Goal: Find specific page/section: Find specific page/section

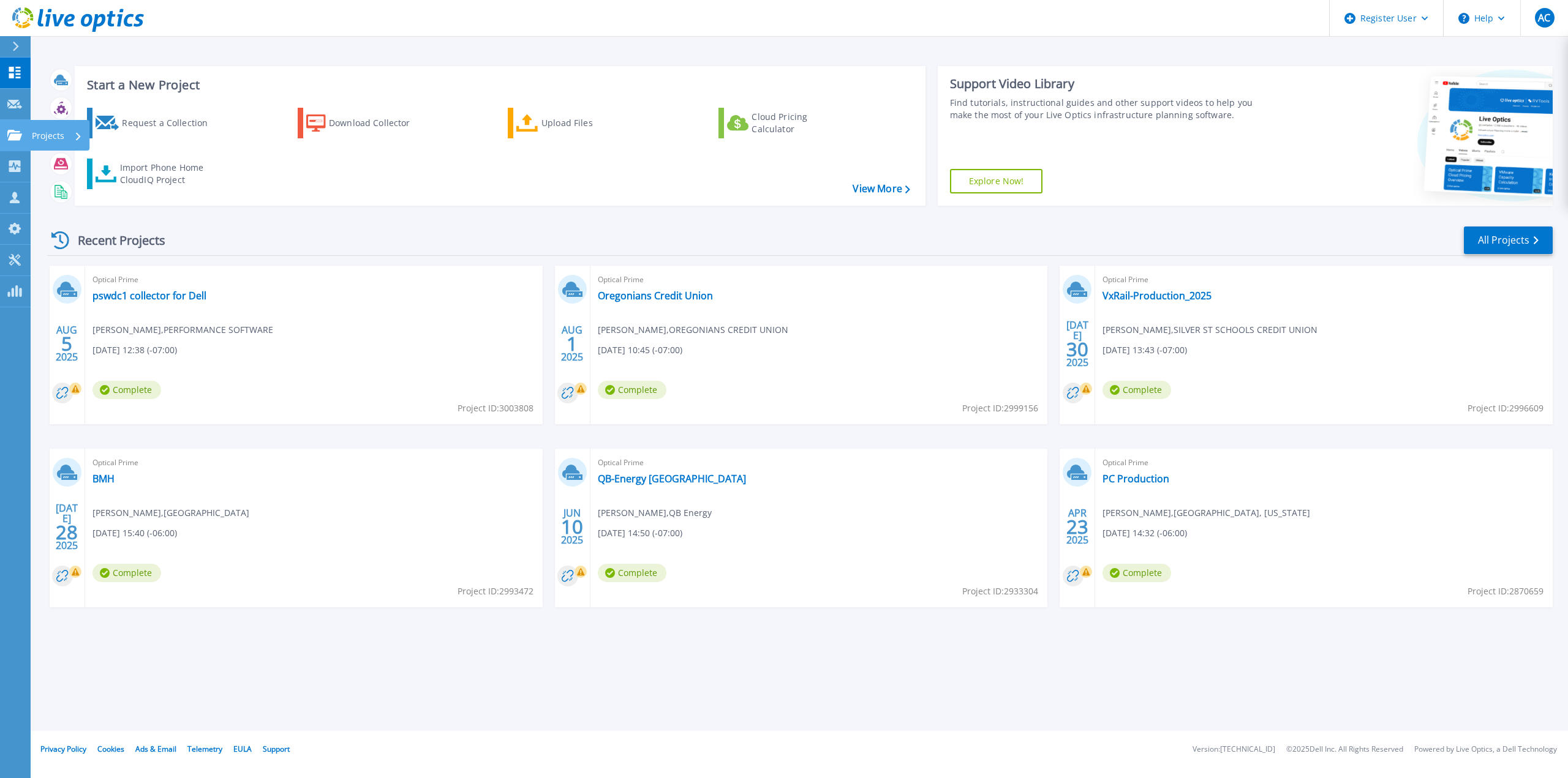
click at [17, 134] on icon at bounding box center [15, 134] width 15 height 10
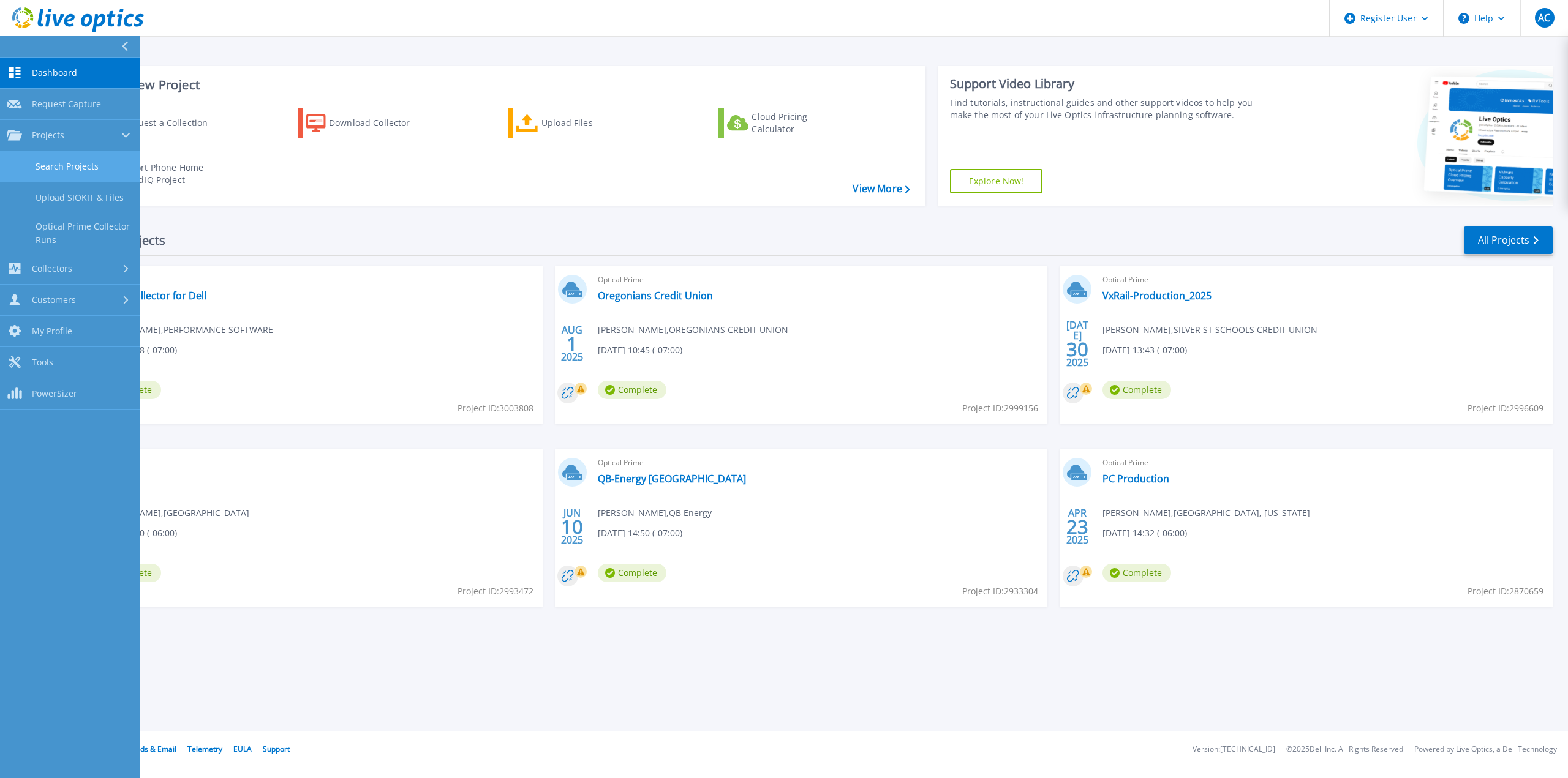
click at [64, 176] on link "Search Projects" at bounding box center [70, 167] width 140 height 31
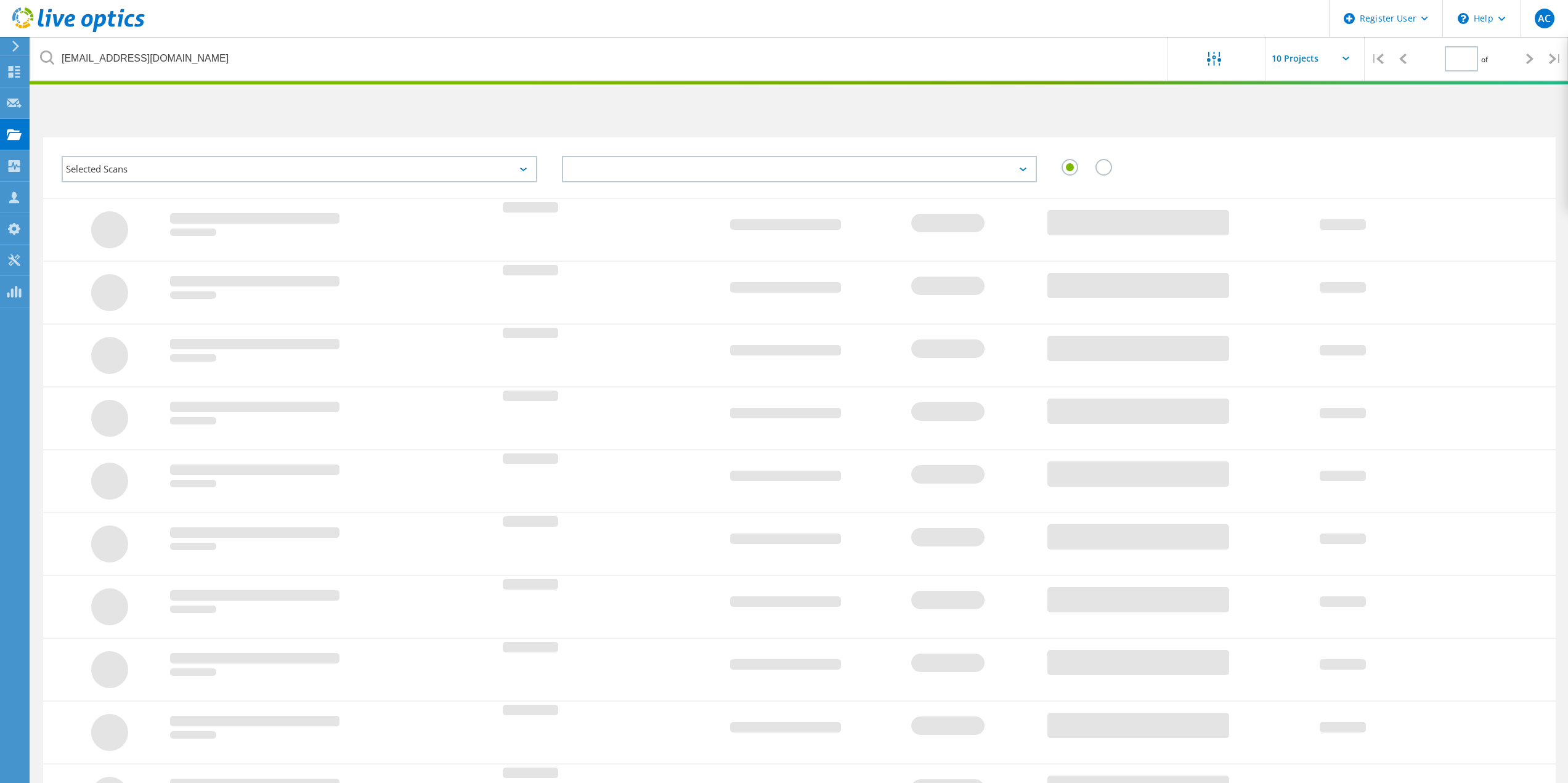
type input "1"
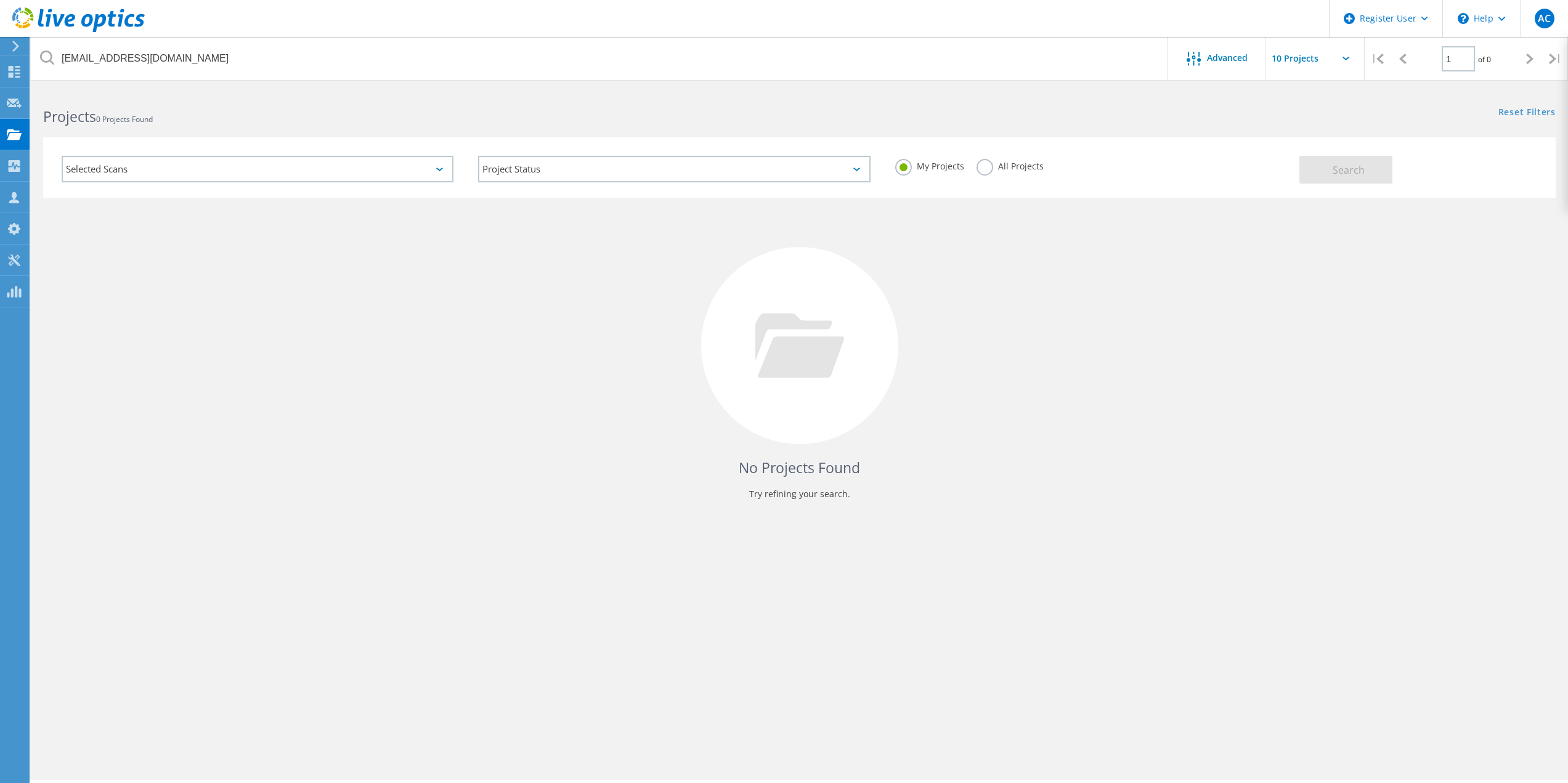
drag, startPoint x: 379, startPoint y: 32, endPoint x: 376, endPoint y: 46, distance: 14.3
click at [378, 35] on header "Register User \n Help Explore Helpful Articles Contact Support AC Dell User Ant…" at bounding box center [784, 19] width 1568 height 37
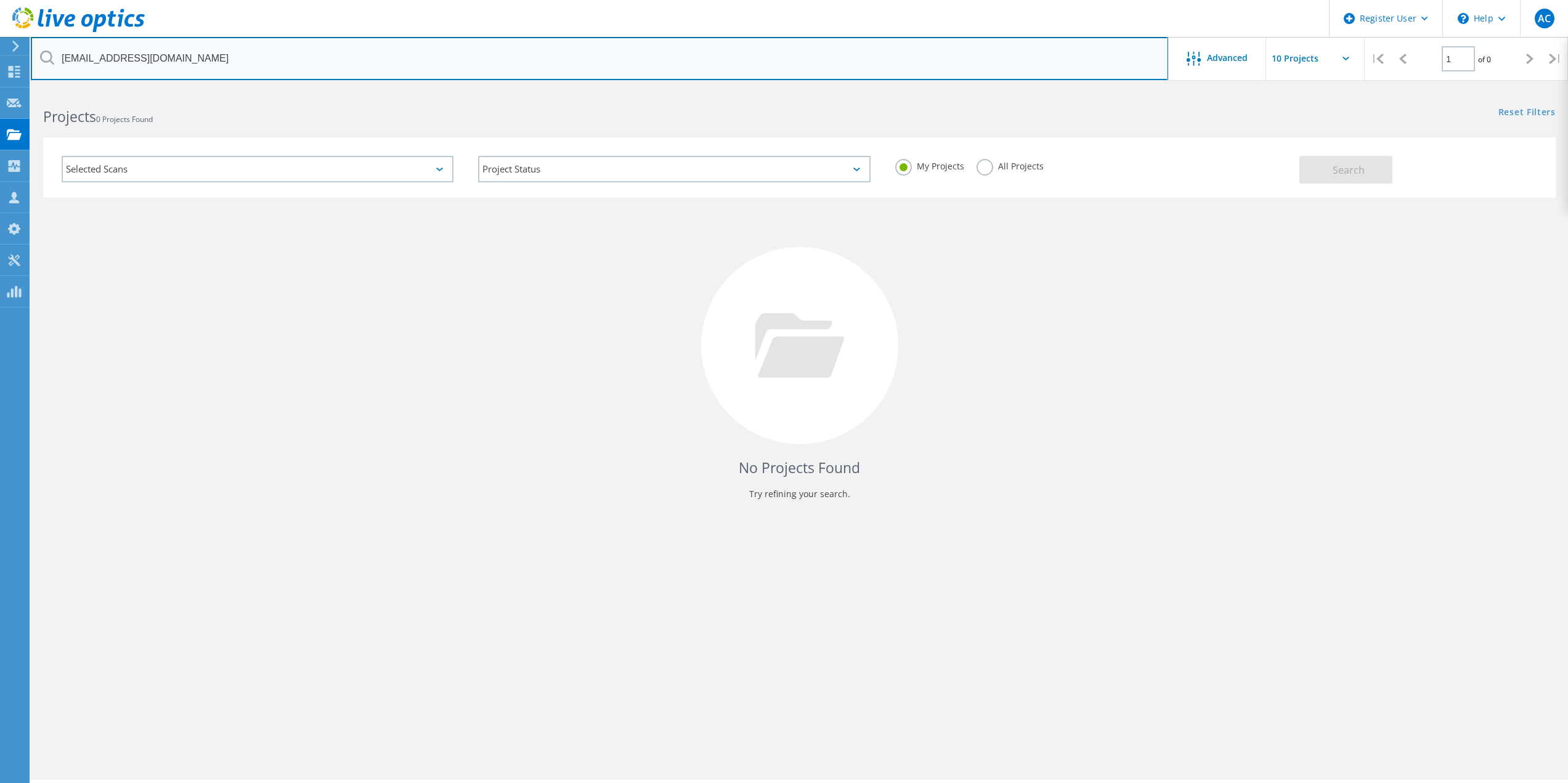
click at [367, 57] on input "smcgrath@usw.org" at bounding box center [599, 58] width 1137 height 44
paste input "ttarantino@aamlive.com"
click at [84, 64] on input "ttarantino@aamlive.com" at bounding box center [599, 58] width 1137 height 44
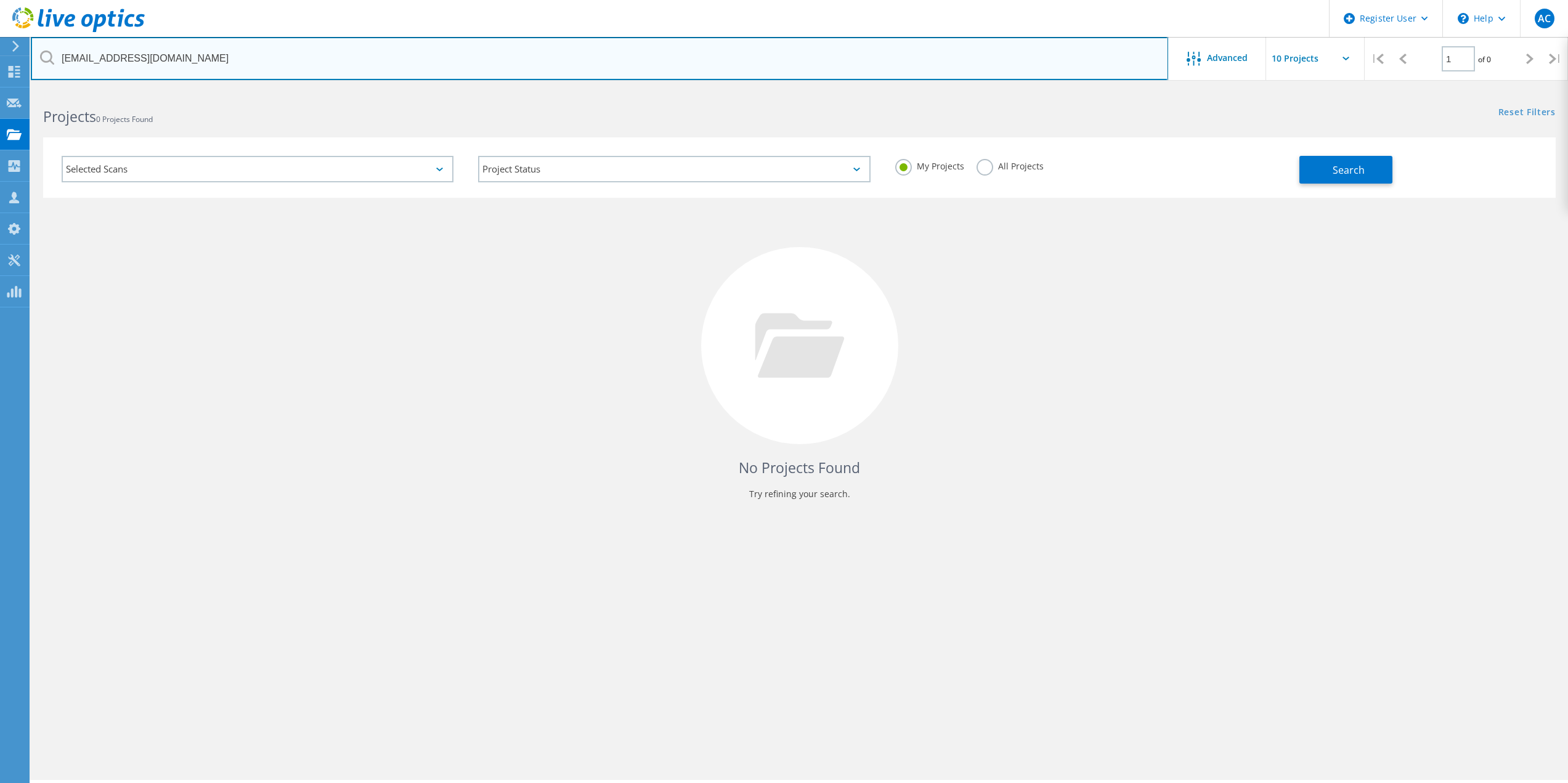
type input "ttarantino@aamlive.com"
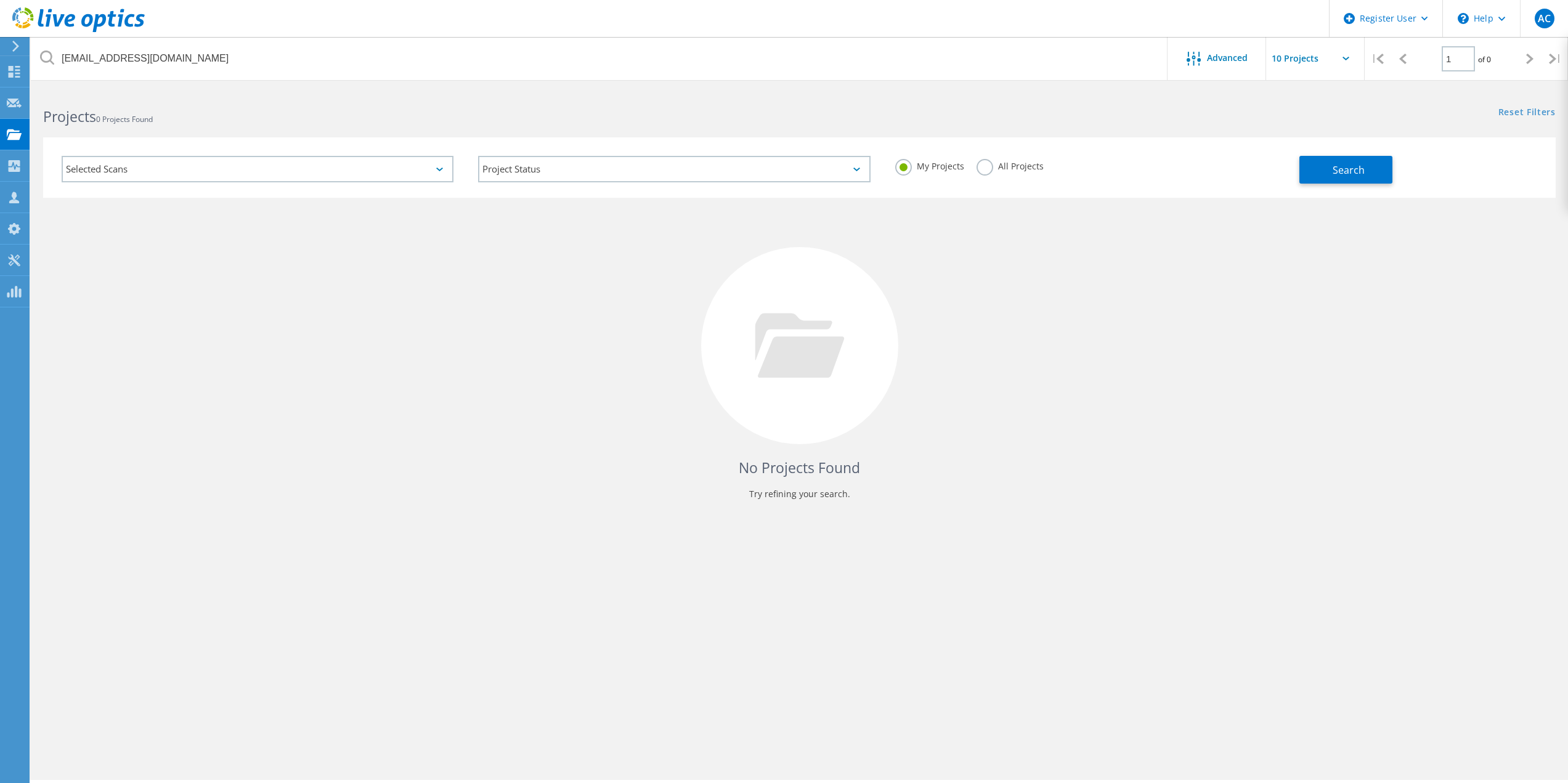
click at [992, 173] on div "All Projects" at bounding box center [1010, 168] width 67 height 18
click at [981, 162] on label "All Projects" at bounding box center [1010, 165] width 67 height 12
click at [0, 0] on input "All Projects" at bounding box center [0, 0] width 0 height 0
click at [1383, 175] on button "Search" at bounding box center [1346, 170] width 93 height 28
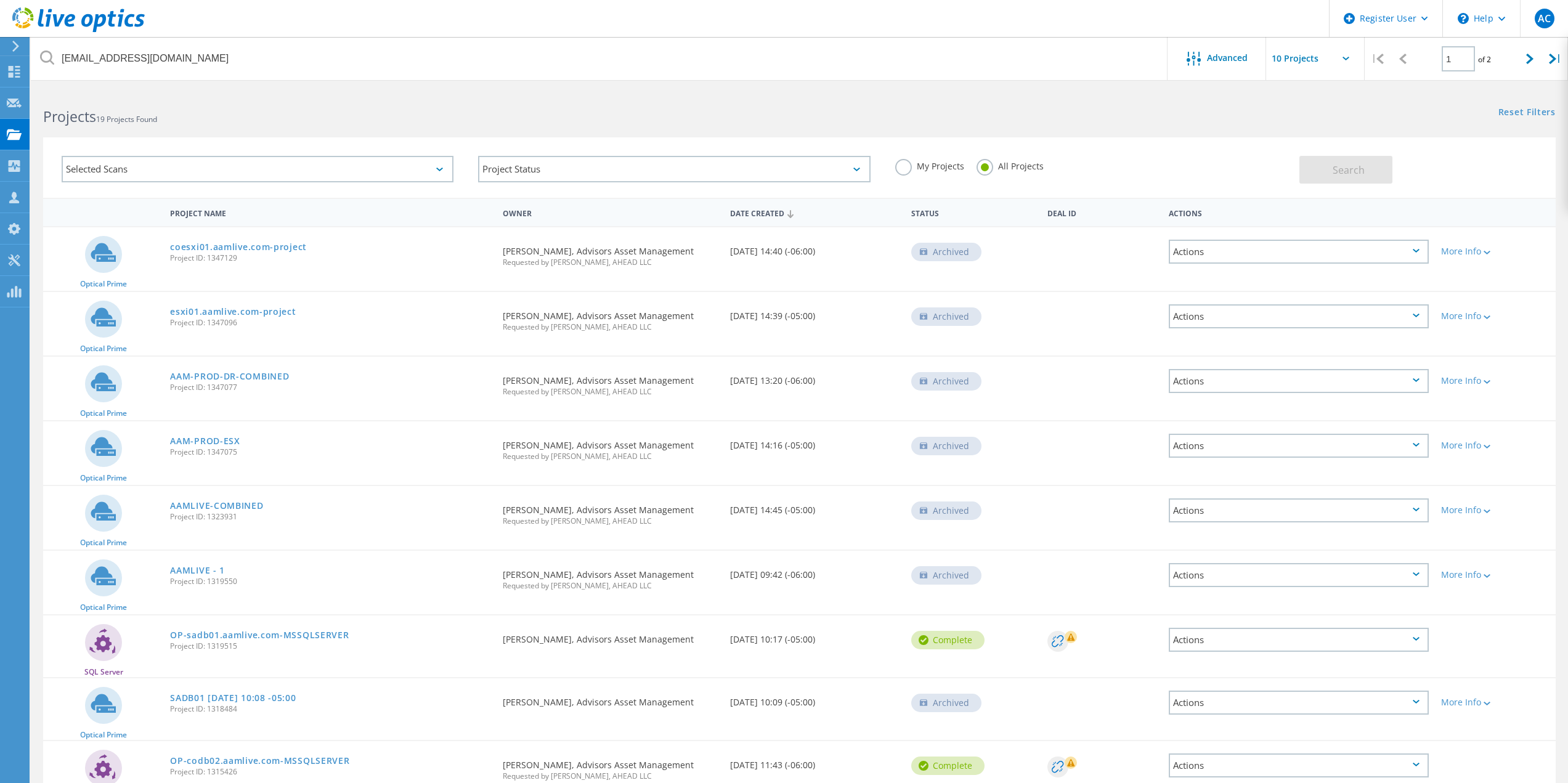
click at [1102, 115] on div "Projects 19 Projects Found Reset Filters Show Filters" at bounding box center [799, 105] width 1537 height 32
click at [1144, 98] on div "Reset Filters Show Filters" at bounding box center [1182, 100] width 768 height 23
